Goal: Find specific page/section: Find specific page/section

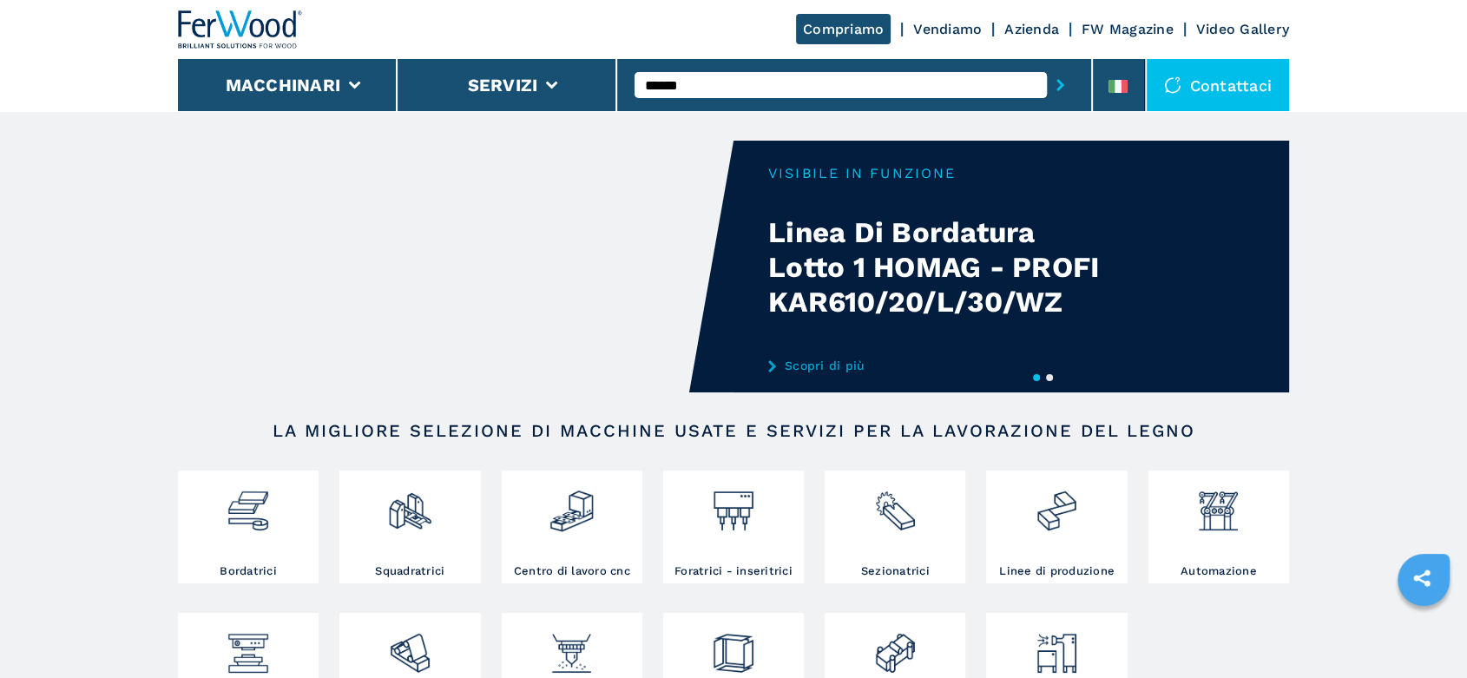
type input "******"
click at [1047, 65] on button "submit-button" at bounding box center [1060, 85] width 27 height 40
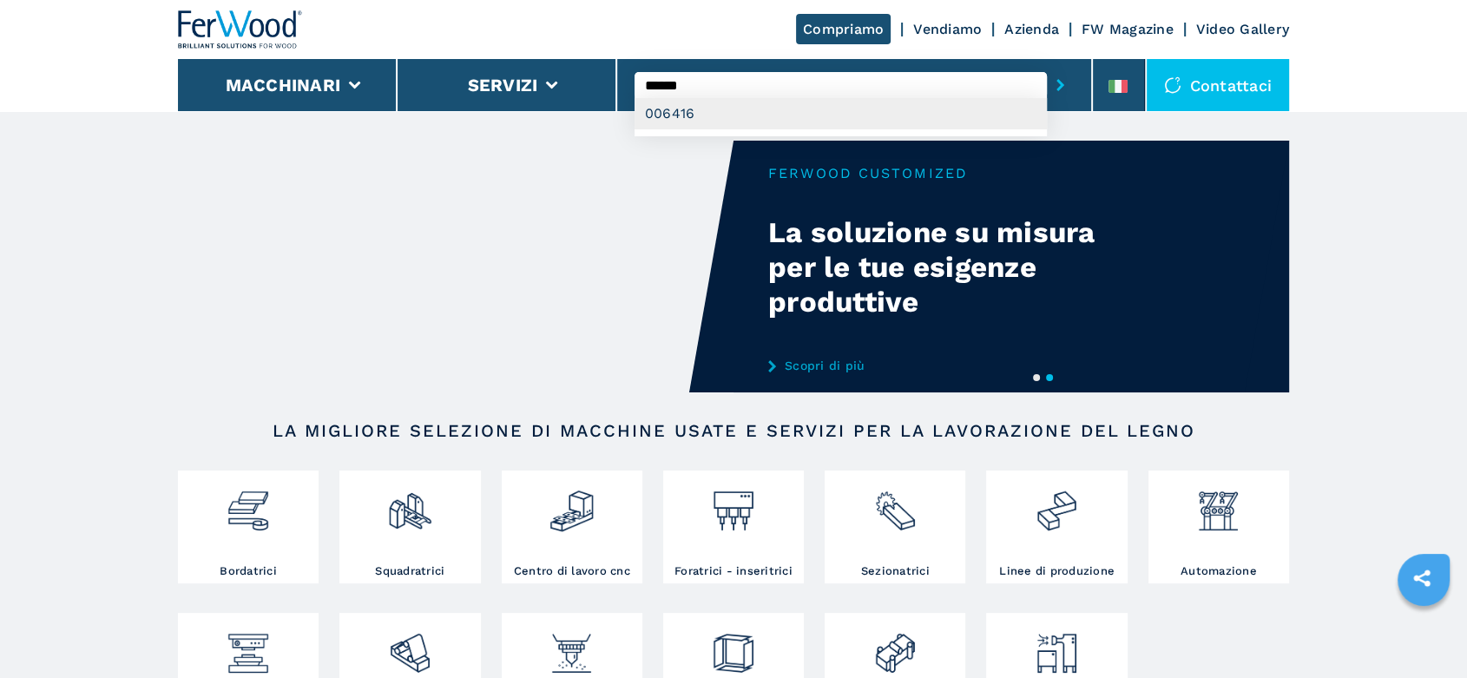
click at [676, 111] on div "006416" at bounding box center [841, 113] width 412 height 31
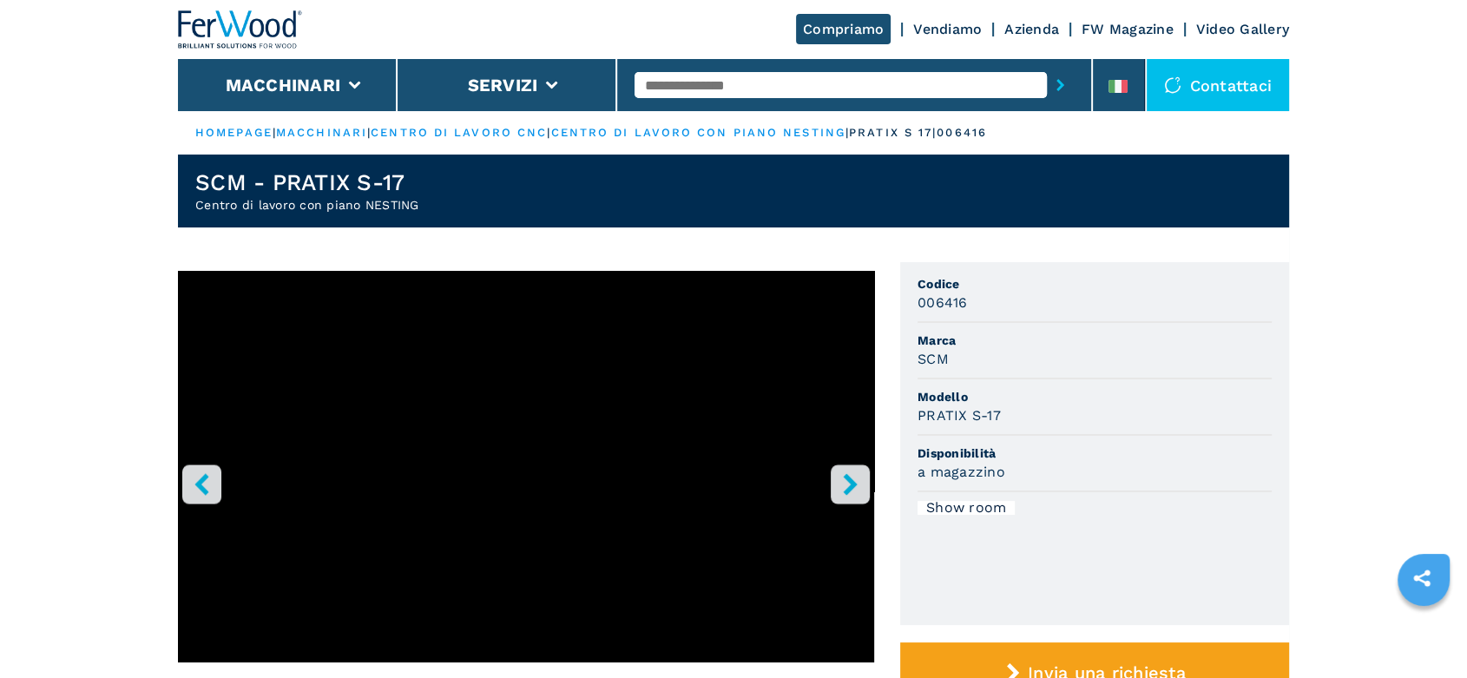
click at [859, 483] on icon "right-button" at bounding box center [850, 484] width 22 height 22
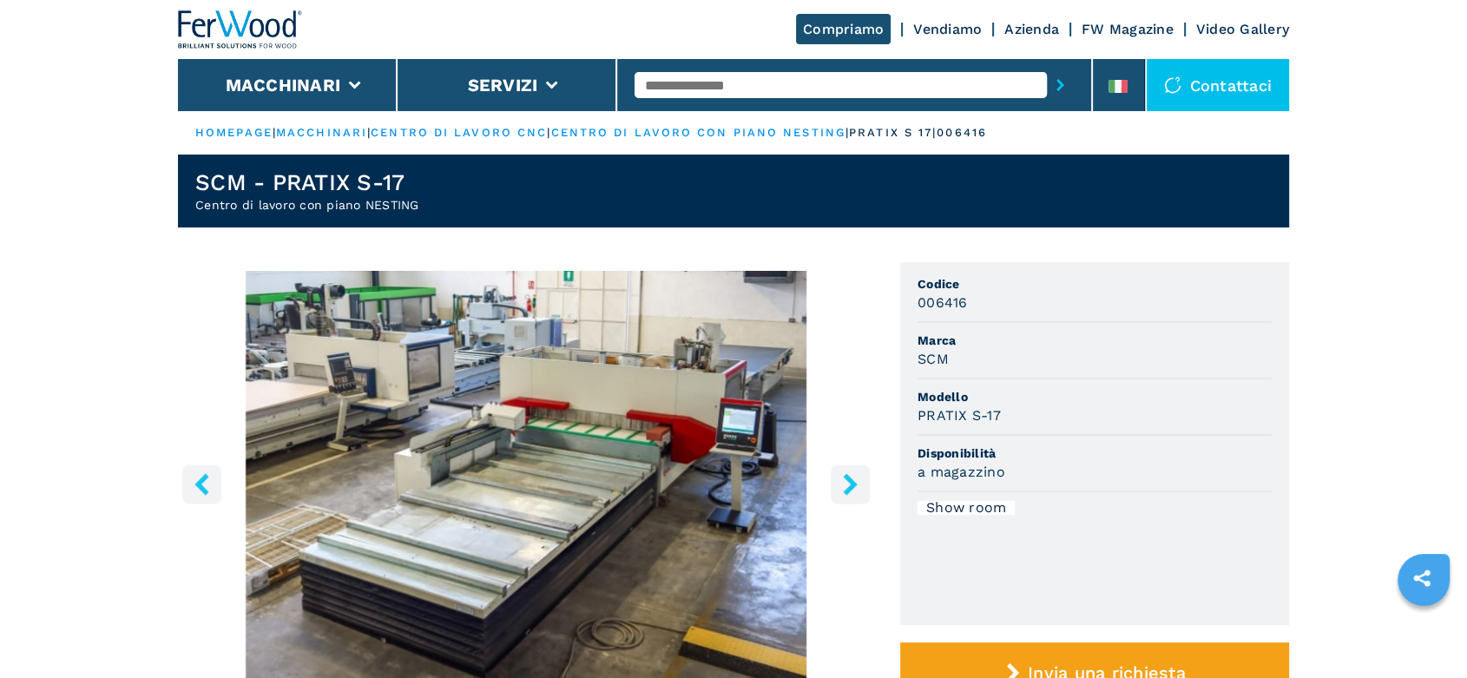
click at [859, 483] on icon "right-button" at bounding box center [850, 484] width 22 height 22
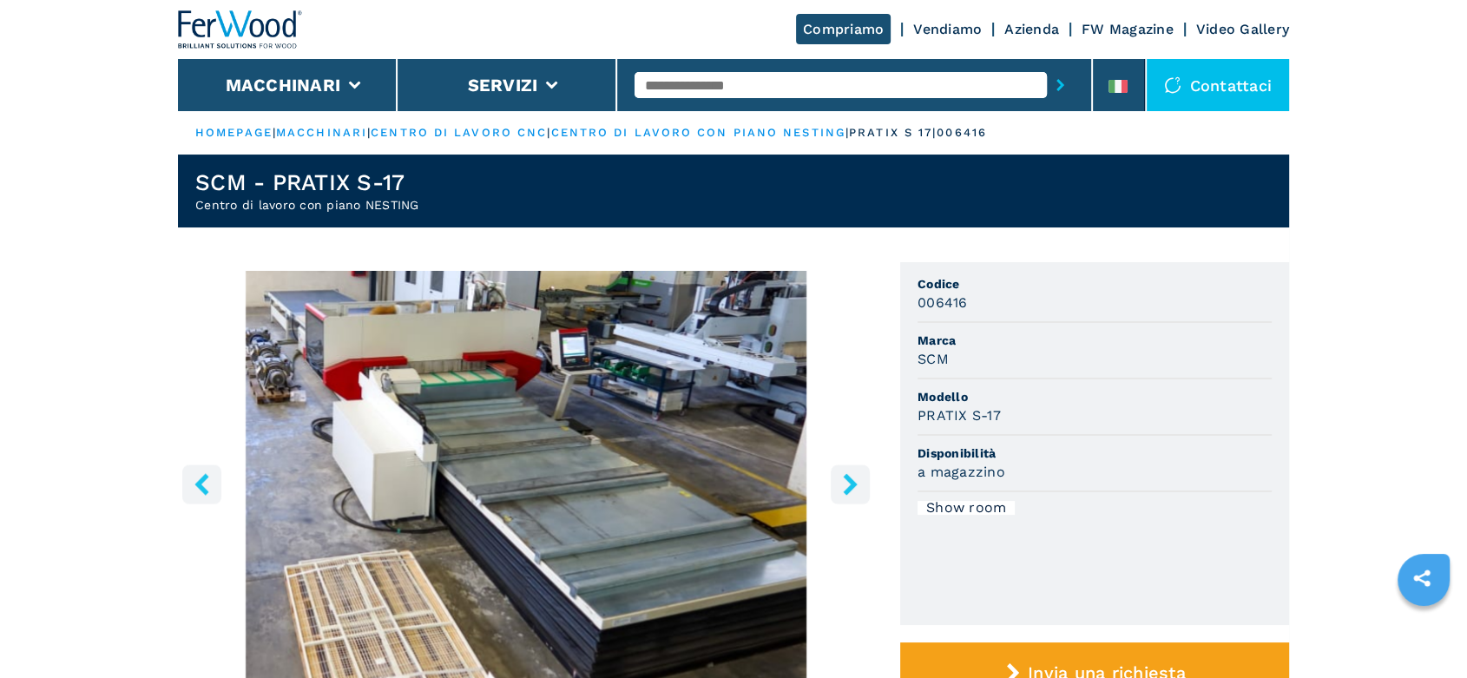
click at [859, 483] on icon "right-button" at bounding box center [850, 484] width 22 height 22
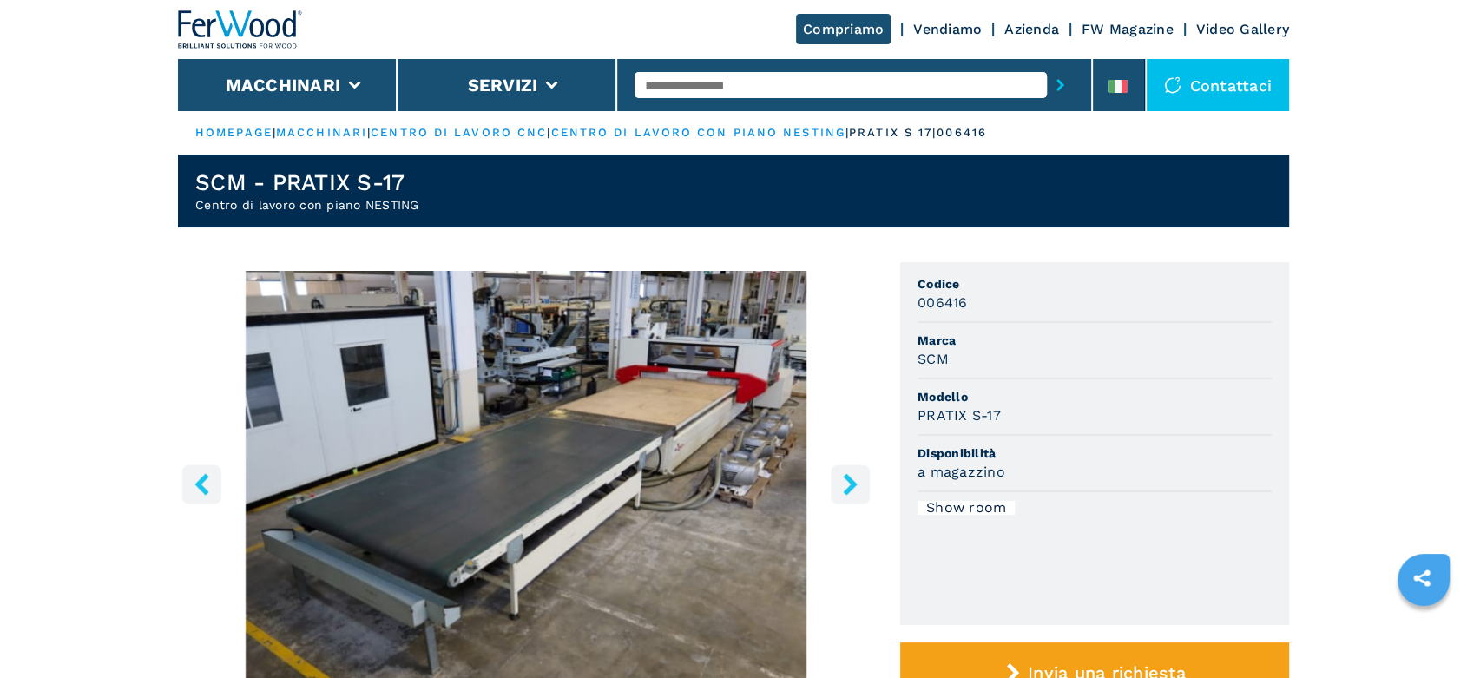
click at [859, 483] on icon "right-button" at bounding box center [850, 484] width 22 height 22
